Goal: Task Accomplishment & Management: Manage account settings

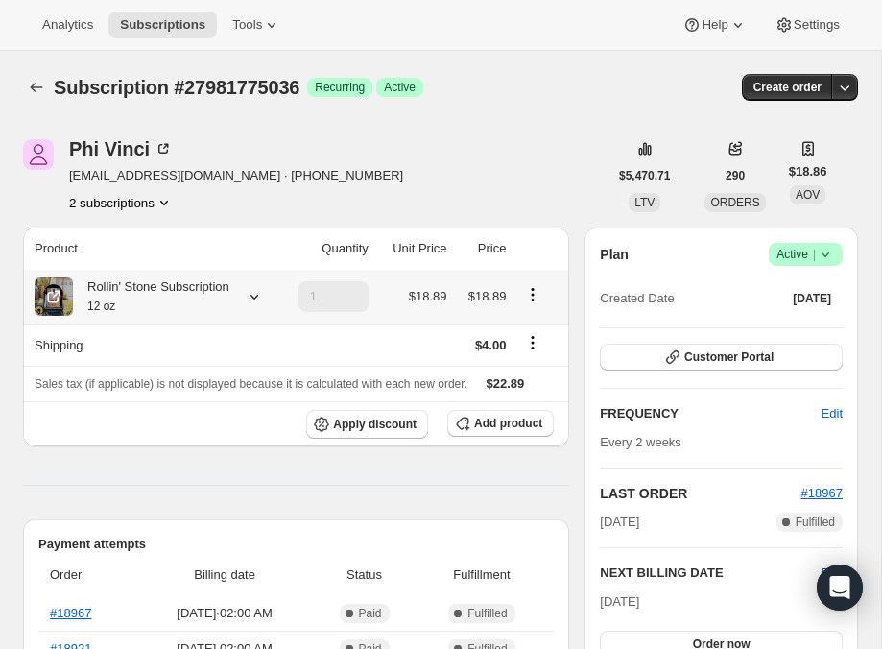
click at [426, 294] on span "$18.89" at bounding box center [428, 296] width 38 height 14
click at [495, 284] on td "$18.89" at bounding box center [483, 297] width 60 height 54
click at [419, 296] on span "$18.89" at bounding box center [428, 296] width 38 height 14
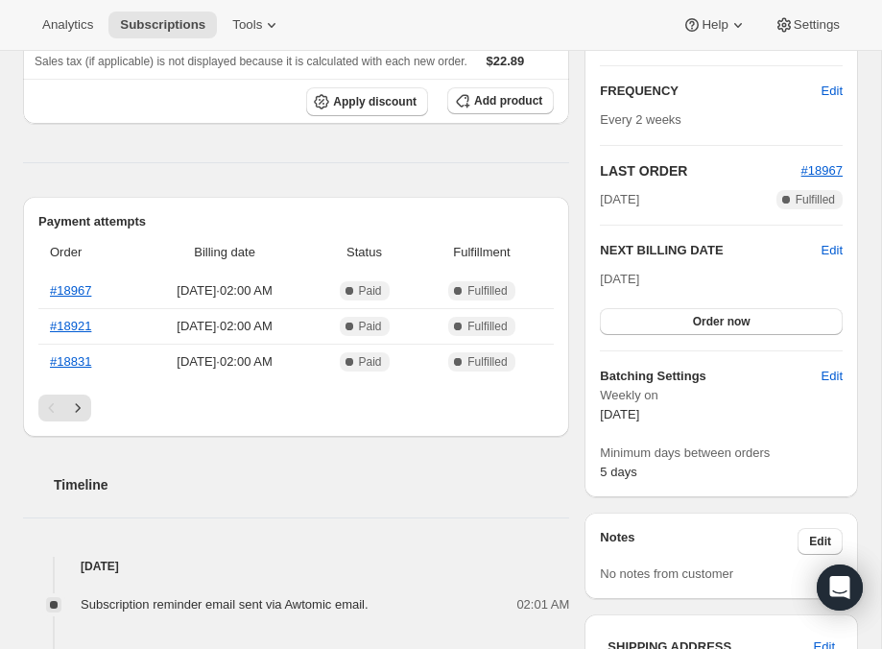
scroll to position [344, 0]
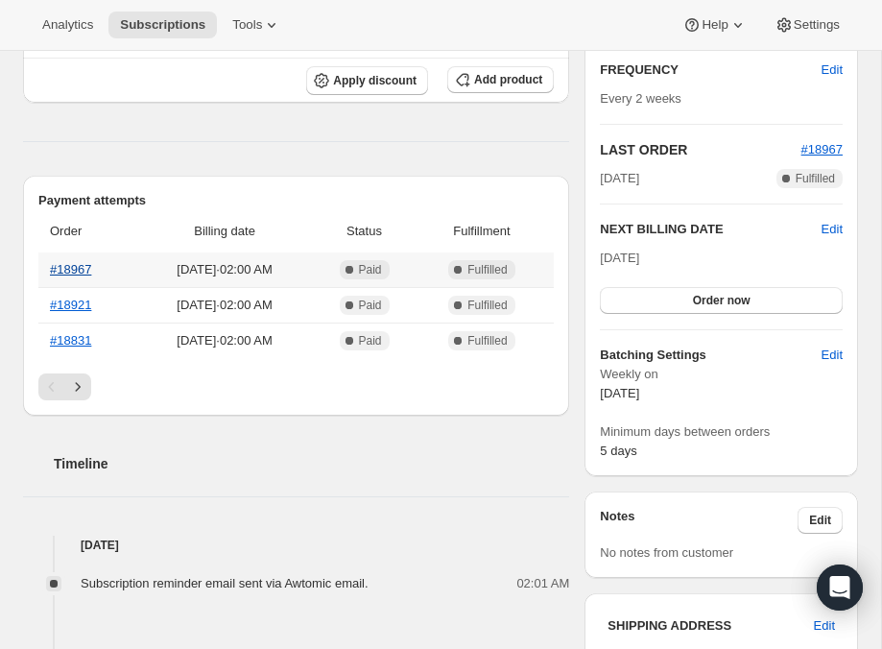
click at [70, 277] on link "#18967" at bounding box center [70, 269] width 41 height 14
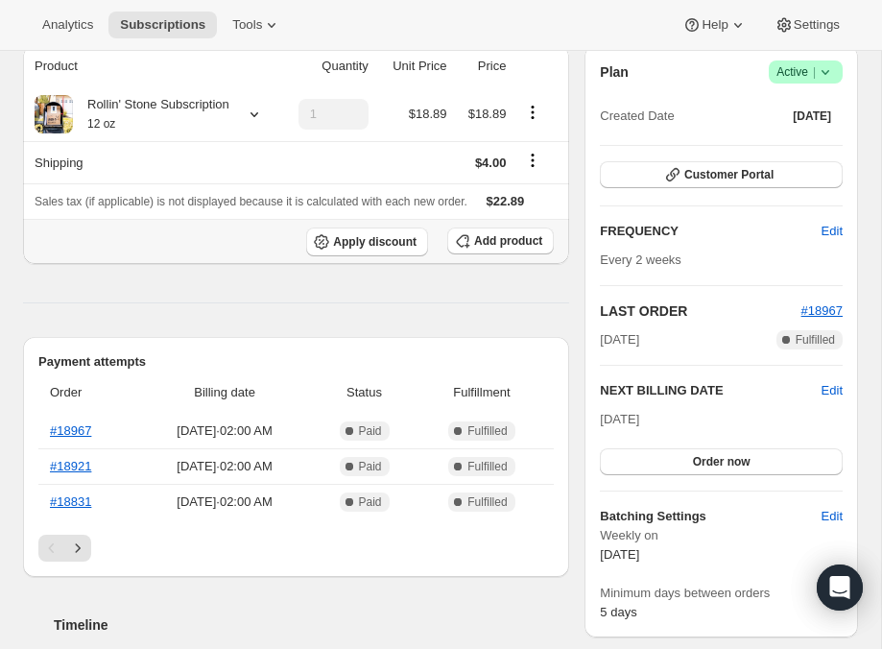
scroll to position [166, 0]
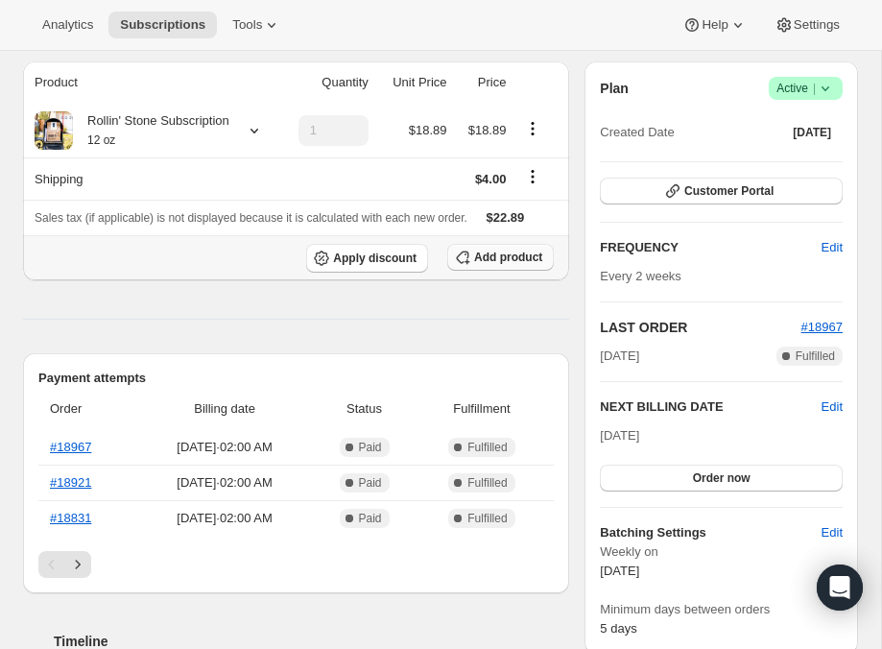
click at [496, 265] on span "Add product" at bounding box center [508, 257] width 68 height 15
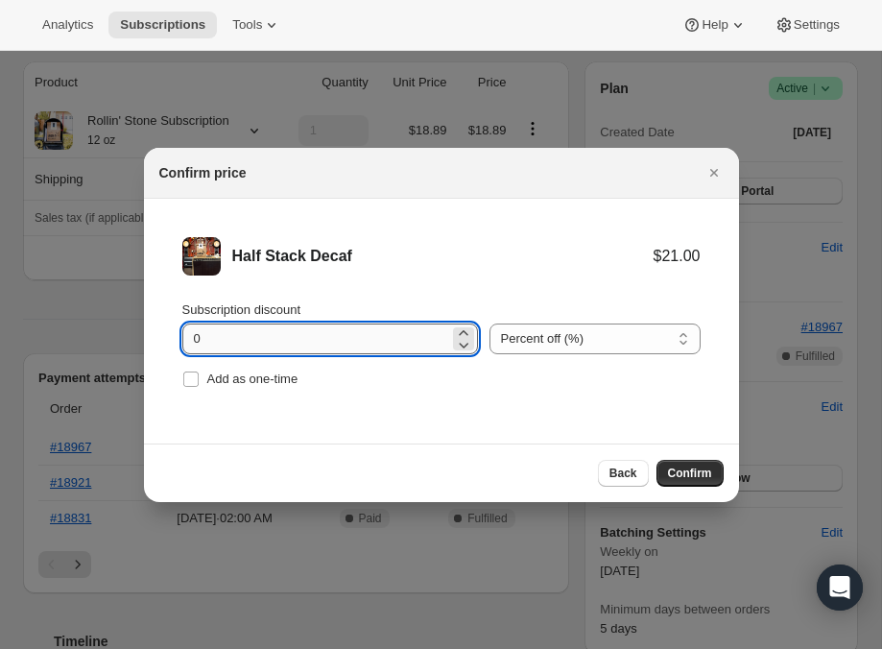
click at [344, 326] on input "0" at bounding box center [315, 339] width 267 height 31
click at [333, 341] on input "0" at bounding box center [315, 339] width 267 height 31
type input "10"
click at [690, 467] on span "Confirm" at bounding box center [690, 473] width 44 height 15
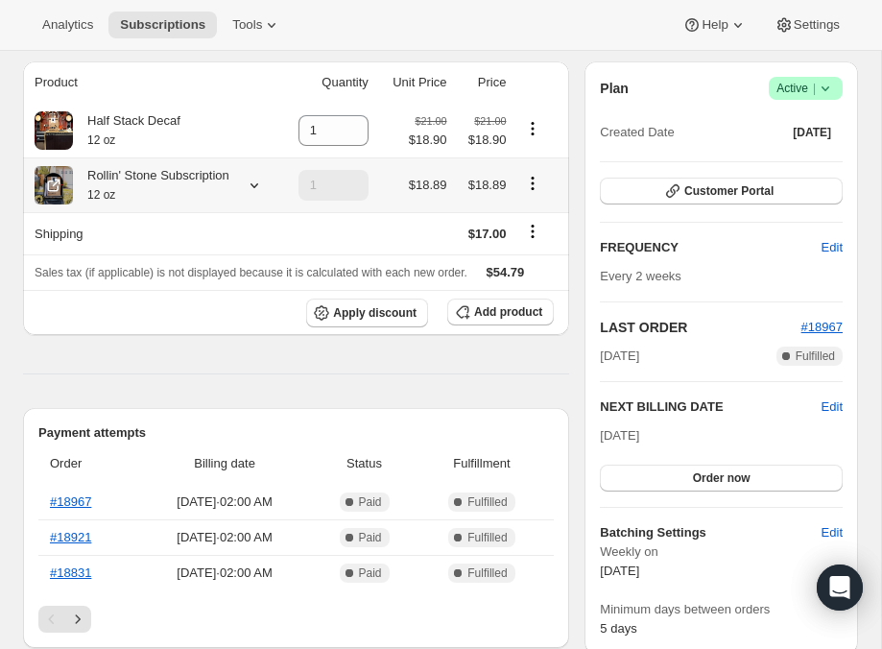
click at [253, 190] on div at bounding box center [250, 185] width 27 height 19
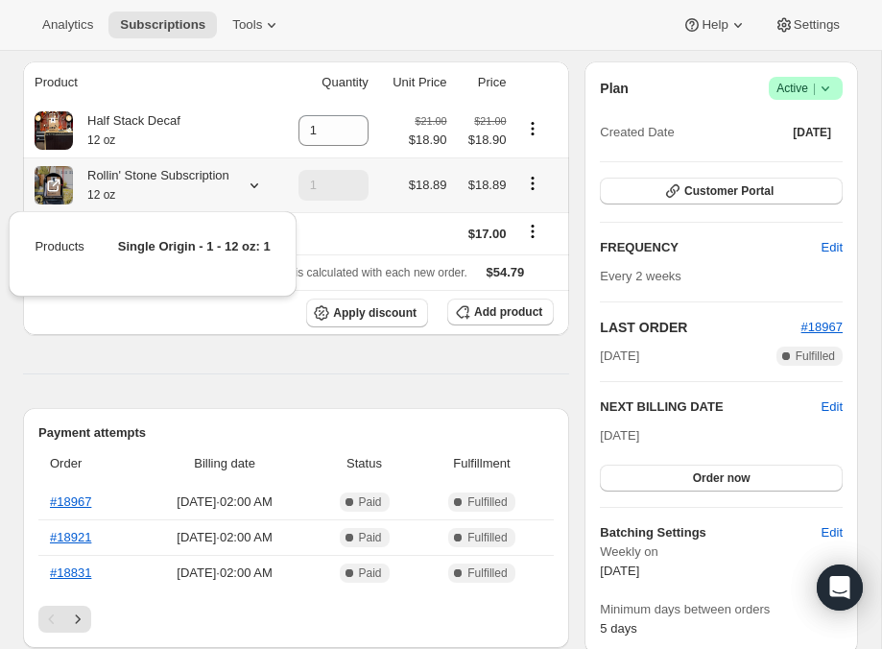
click at [253, 190] on div at bounding box center [250, 185] width 27 height 19
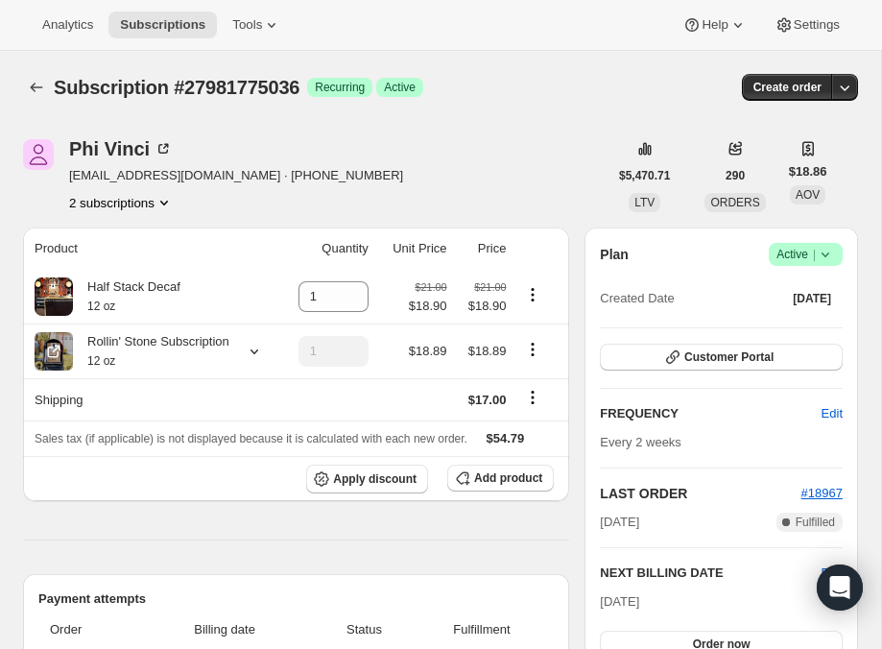
scroll to position [0, 0]
click at [534, 291] on icon "Product actions" at bounding box center [532, 294] width 19 height 19
click at [248, 286] on div "Half Stack Decaf 12 oz" at bounding box center [153, 296] width 236 height 38
click at [217, 288] on div "Half Stack Decaf 12 oz" at bounding box center [153, 296] width 236 height 38
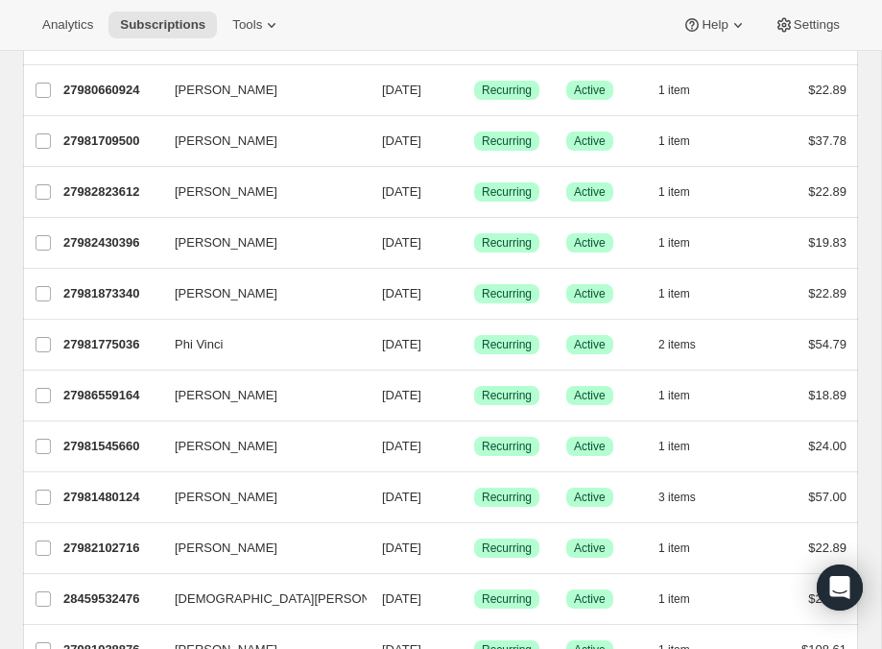
scroll to position [303, 0]
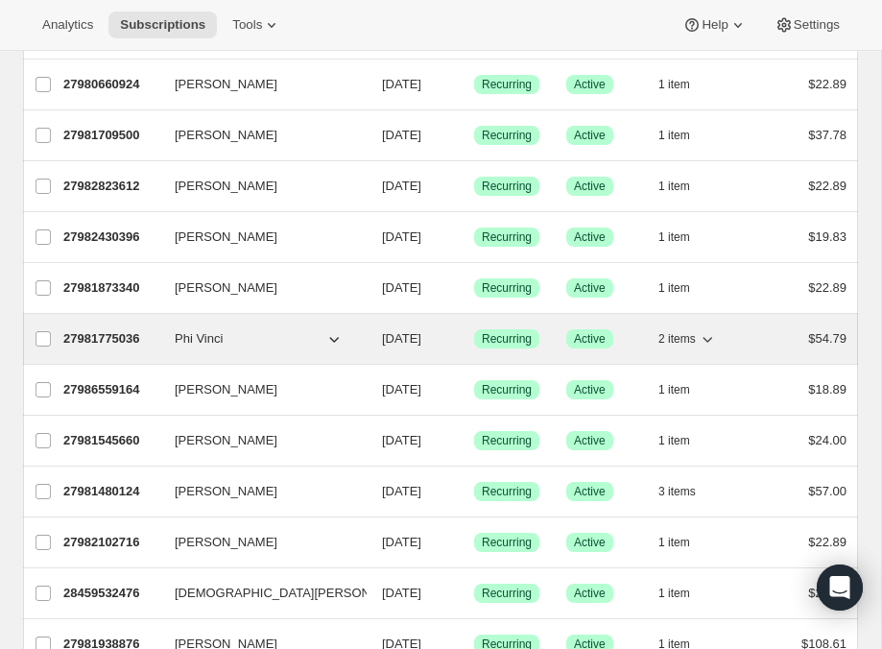
click at [185, 334] on span "Phi Vinci" at bounding box center [199, 338] width 48 height 19
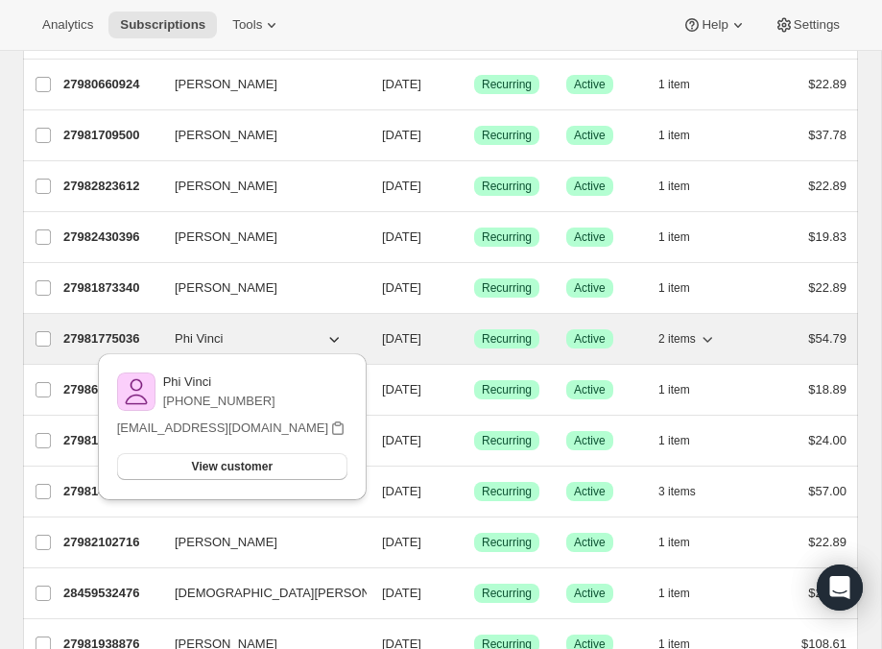
click at [366, 336] on div "Phi Vinci" at bounding box center [271, 338] width 192 height 19
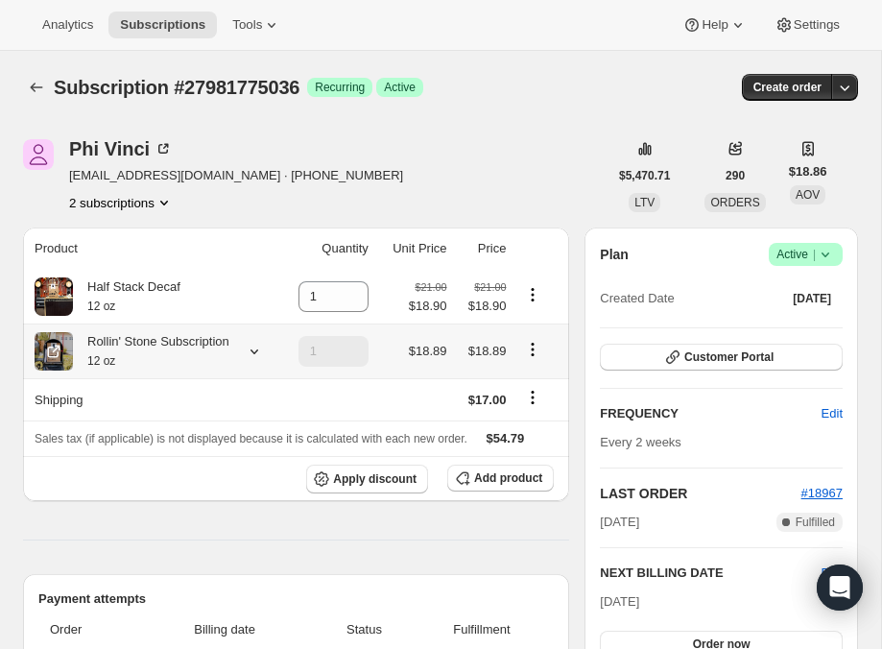
click at [202, 344] on div "Rollin' Stone Subscription 12 oz" at bounding box center [151, 351] width 157 height 38
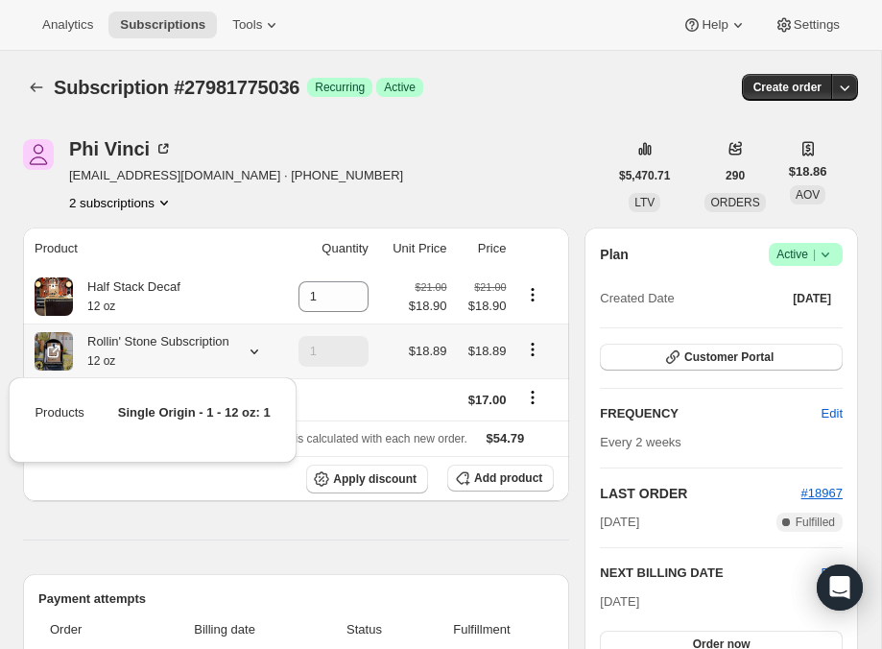
click at [454, 344] on td "$18.89" at bounding box center [483, 351] width 60 height 55
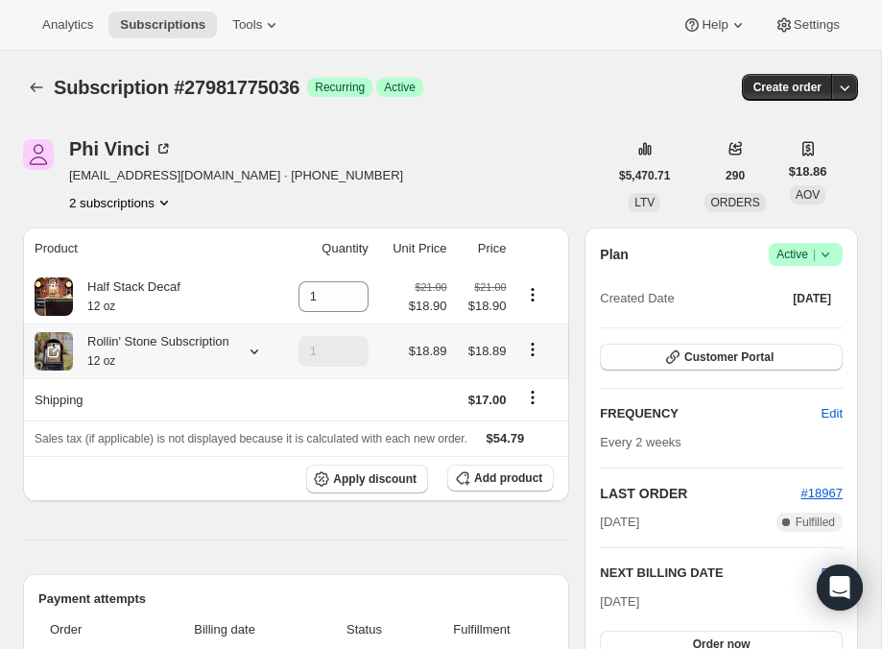
click at [475, 358] on span "$18.89" at bounding box center [488, 351] width 38 height 14
click at [560, 361] on td at bounding box center [541, 351] width 58 height 55
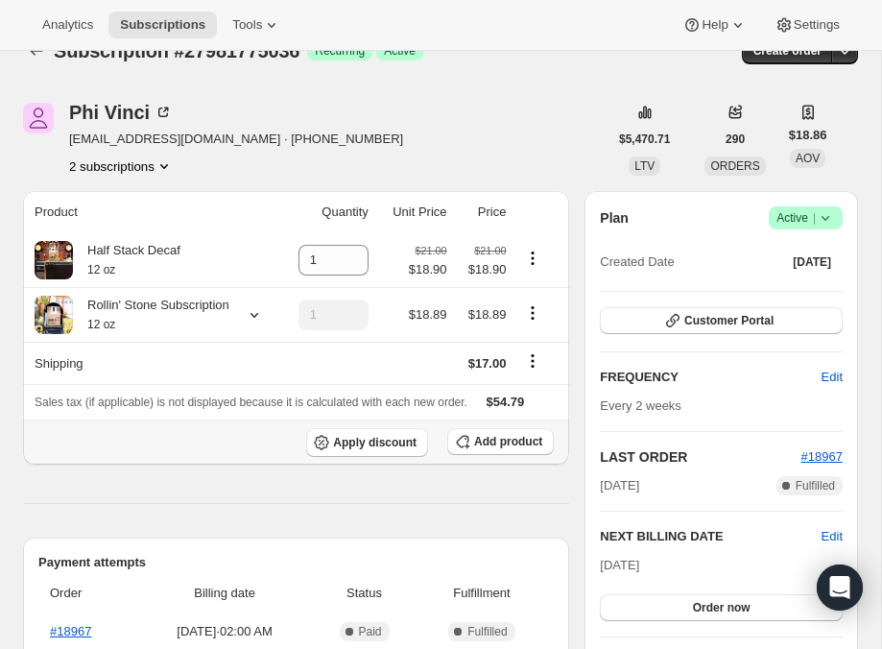
scroll to position [39, 0]
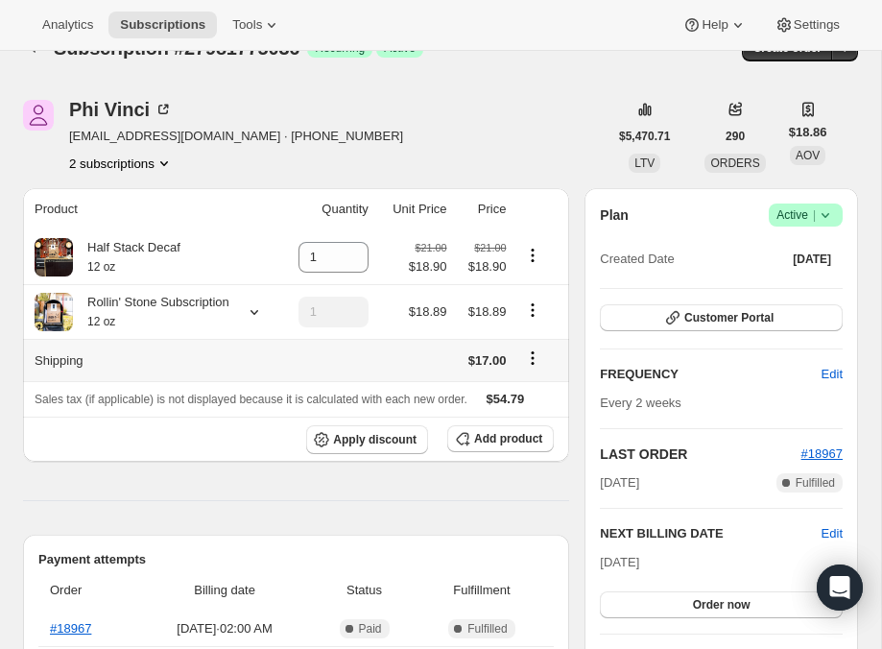
click at [542, 357] on icon "Shipping actions" at bounding box center [532, 358] width 19 height 19
click at [401, 379] on td at bounding box center [413, 360] width 79 height 42
click at [422, 305] on span "$18.89" at bounding box center [428, 311] width 38 height 14
click at [429, 386] on th "Sales tax (if applicable) is not displayed because it is calculated with each n…" at bounding box center [296, 399] width 546 height 36
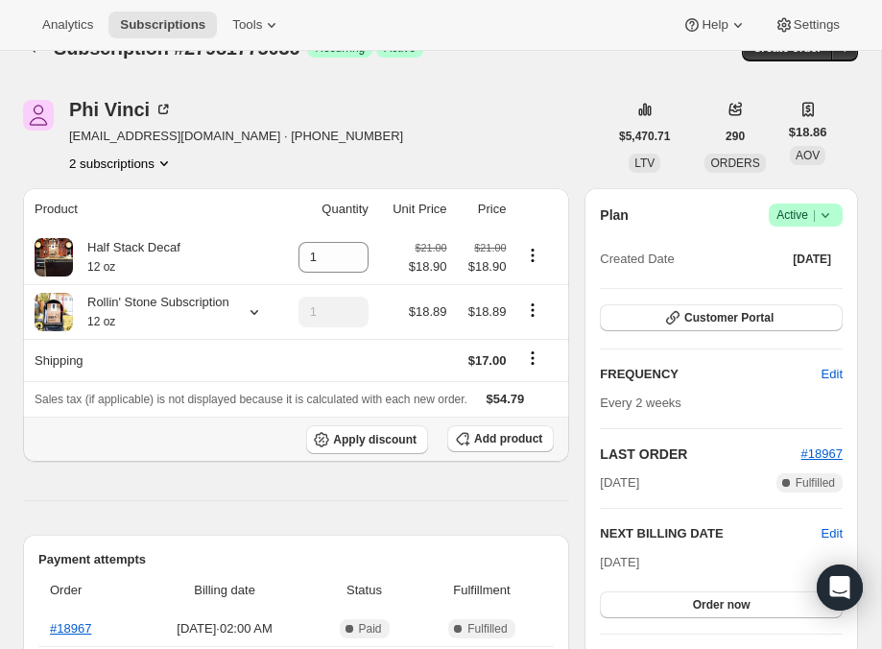
click at [166, 454] on div "Apply discount Add product" at bounding box center [296, 439] width 523 height 29
click at [480, 365] on span "$17.00" at bounding box center [488, 360] width 38 height 14
click at [540, 357] on icon "Shipping actions" at bounding box center [532, 358] width 19 height 19
click at [528, 393] on span "Edit shipping rate" at bounding box center [532, 400] width 96 height 14
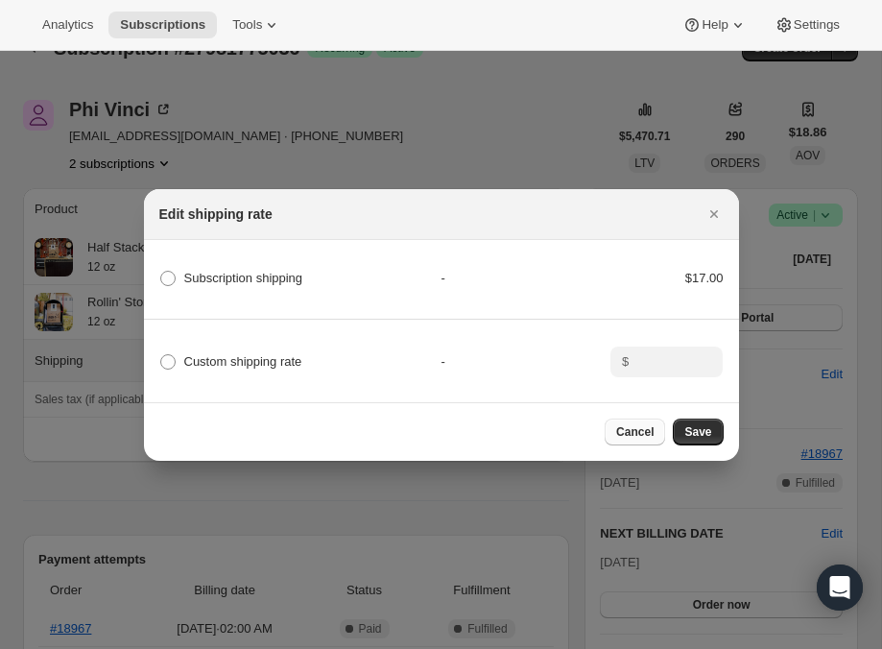
click at [635, 432] on span "Cancel" at bounding box center [634, 431] width 37 height 15
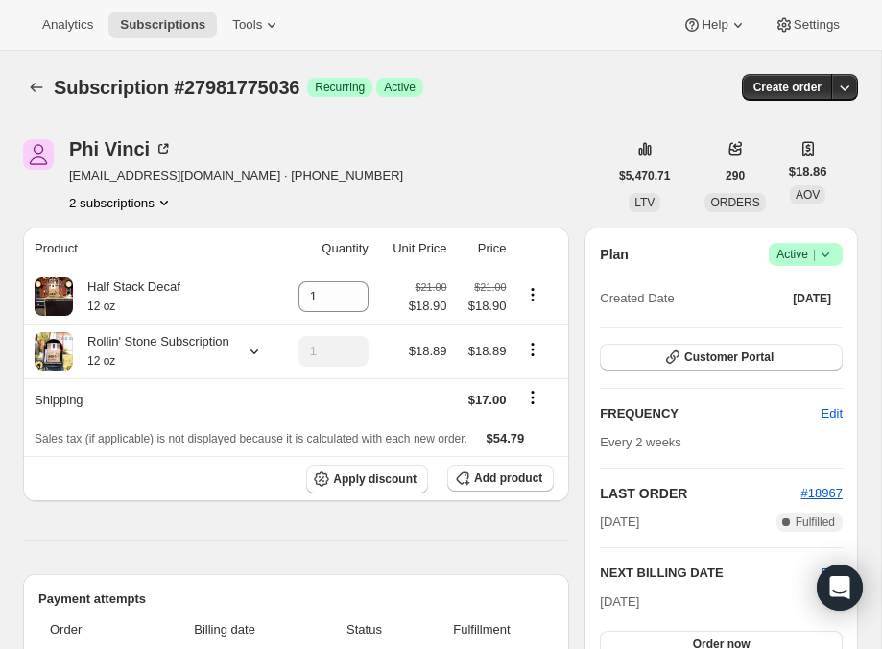
scroll to position [0, 0]
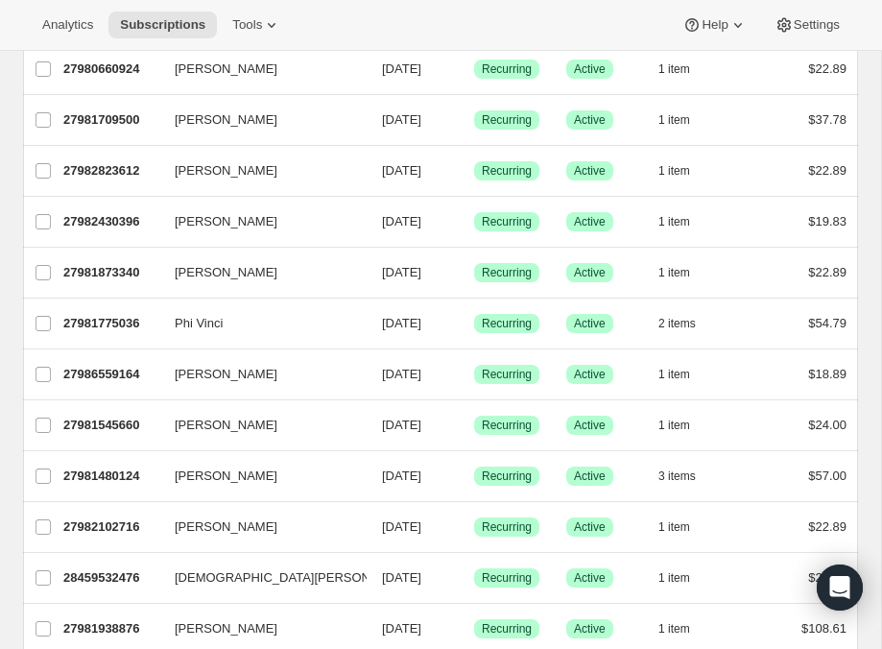
scroll to position [340, 0]
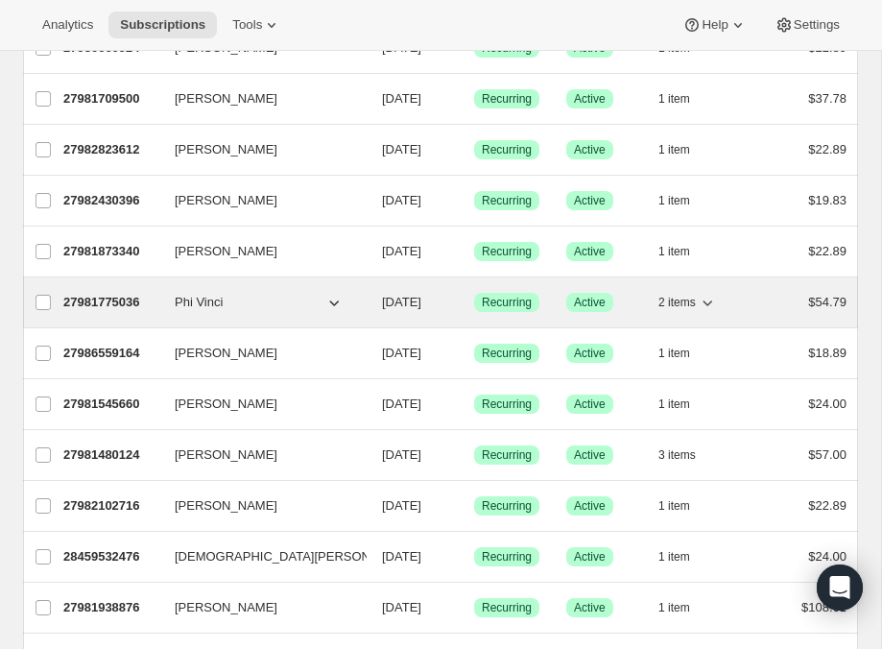
click at [229, 298] on button "Phi Vinci" at bounding box center [259, 302] width 192 height 31
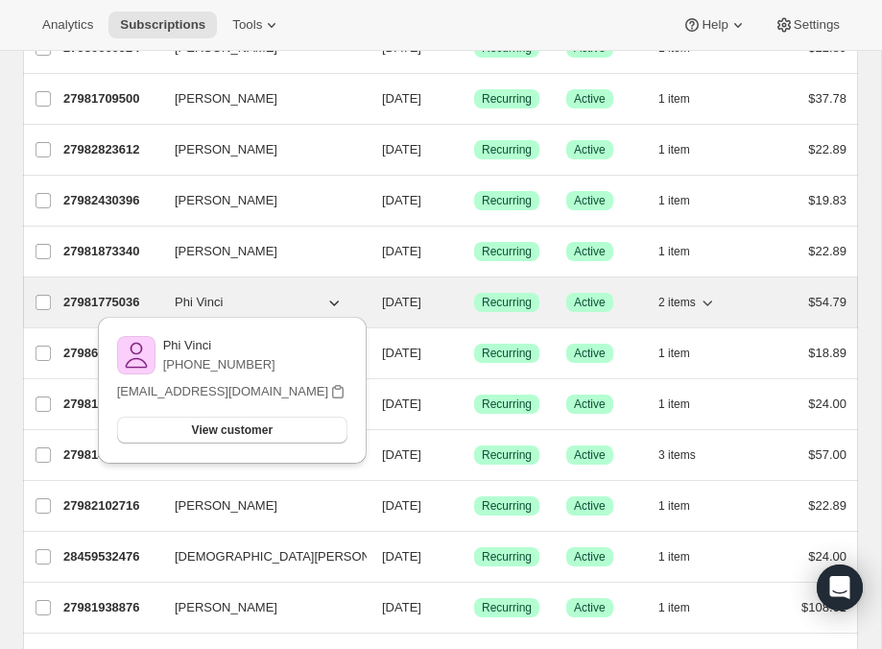
click at [763, 306] on div "27981775036 Phi Vinci 09/26/2025 Success Recurring Success Active 2 items $54.79" at bounding box center [454, 302] width 783 height 27
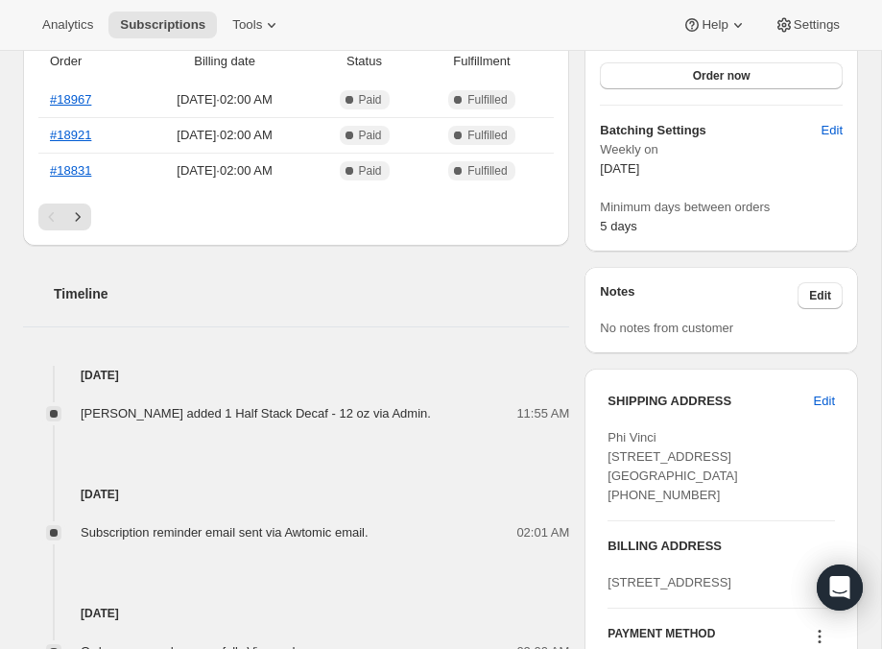
scroll to position [550, 0]
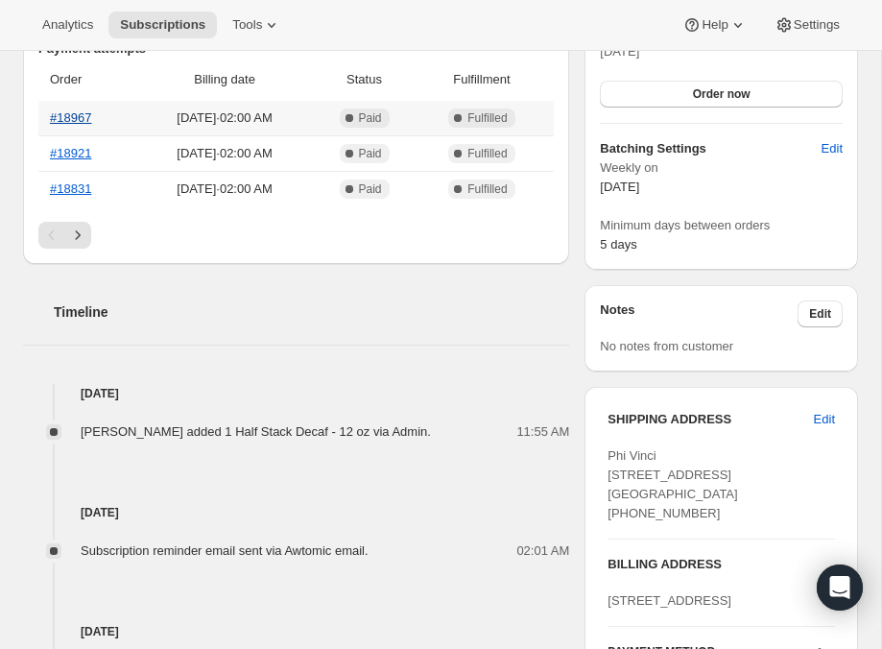
click at [79, 125] on link "#18967" at bounding box center [70, 117] width 41 height 14
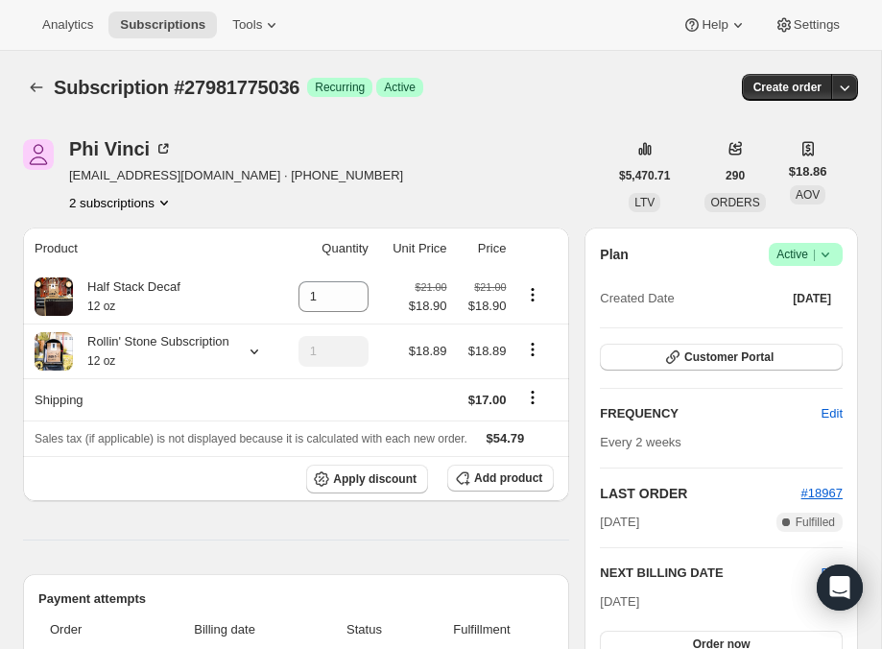
scroll to position [0, 0]
click at [533, 400] on icon "Shipping actions" at bounding box center [532, 397] width 19 height 19
click at [531, 448] on span "Edit shipping rate" at bounding box center [532, 439] width 96 height 19
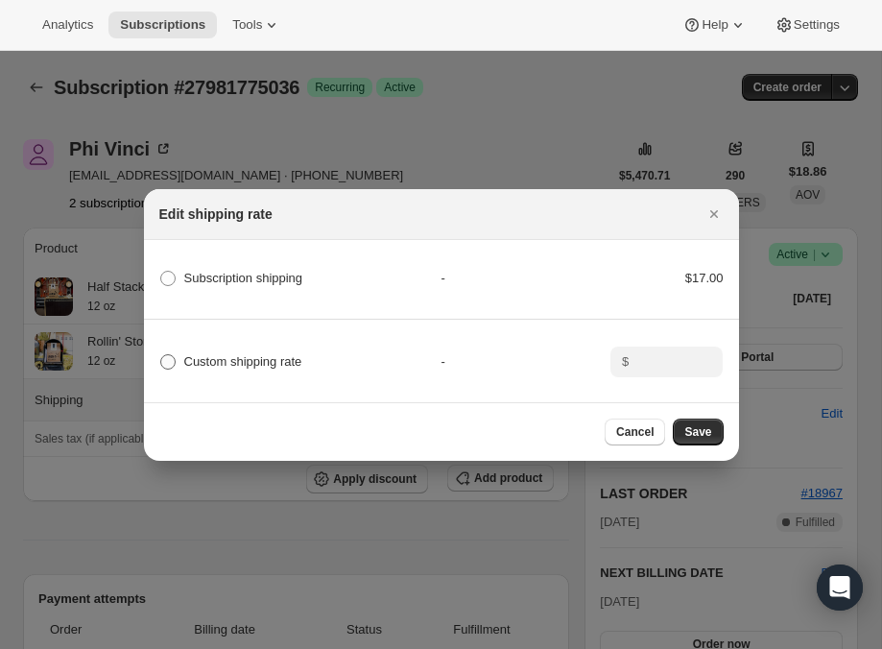
click at [168, 358] on span ":rb4:" at bounding box center [167, 361] width 15 height 15
click at [161, 355] on input "Custom shipping rate" at bounding box center [160, 354] width 1 height 1
radio input "true"
click at [672, 373] on input ":rb4:" at bounding box center [665, 362] width 60 height 31
click at [711, 366] on icon ":rb4:" at bounding box center [708, 367] width 19 height 19
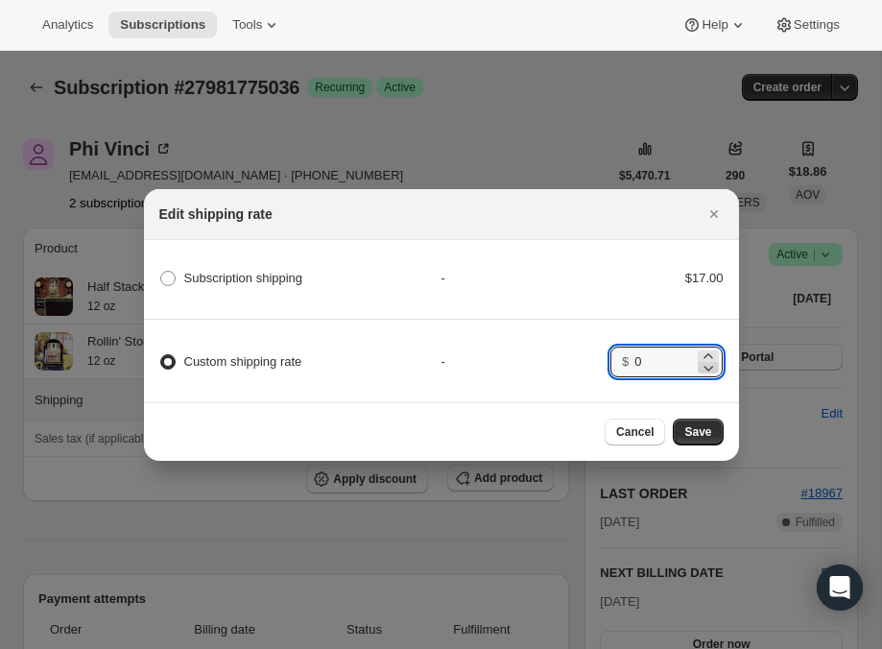
click at [708, 361] on icon ":rb4:" at bounding box center [708, 367] width 19 height 19
click at [708, 362] on icon ":rb4:" at bounding box center [708, 367] width 19 height 19
click at [705, 350] on icon ":rb4:" at bounding box center [708, 356] width 19 height 19
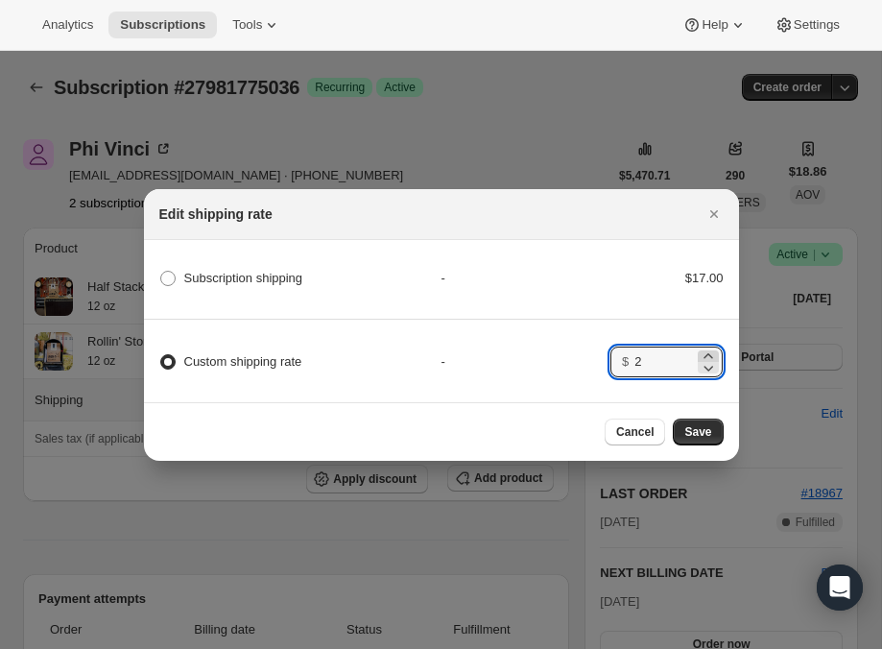
click at [705, 350] on icon ":rb4:" at bounding box center [708, 356] width 19 height 19
type input "4"
click at [712, 440] on button "Save" at bounding box center [698, 432] width 50 height 27
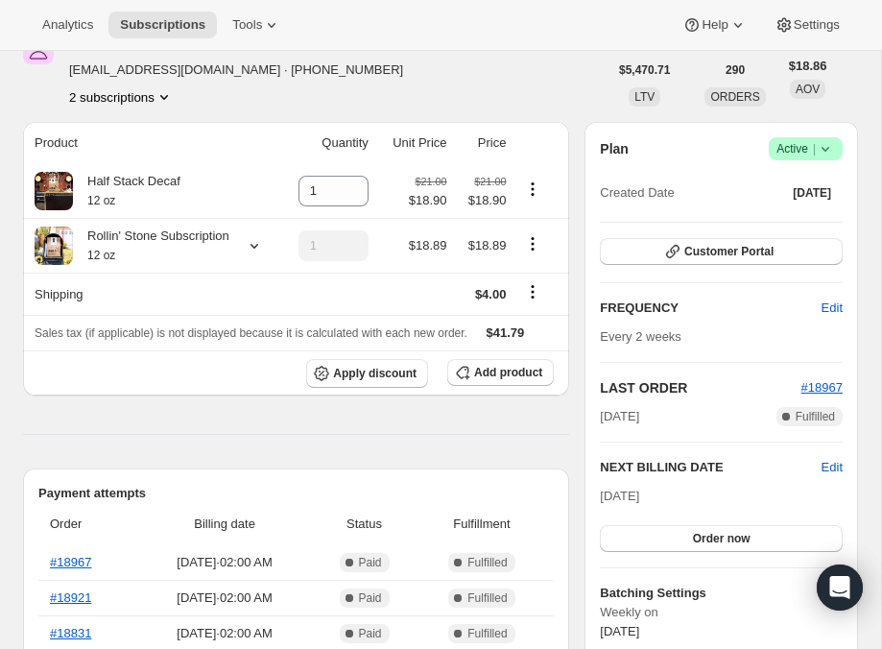
scroll to position [195, 0]
